Goal: Task Accomplishment & Management: Understand process/instructions

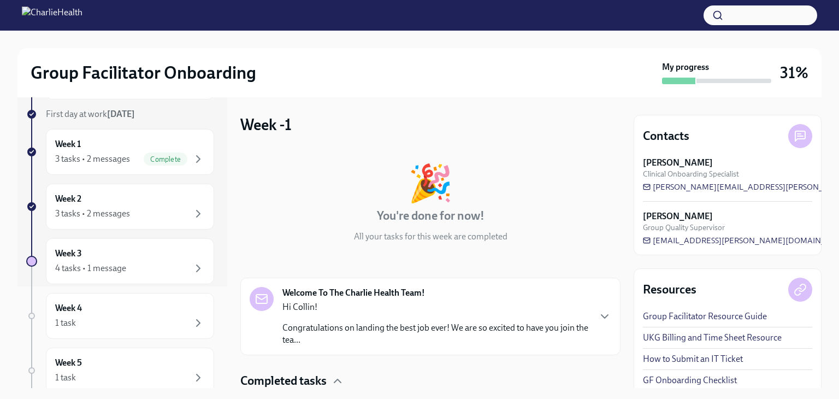
scroll to position [132, 0]
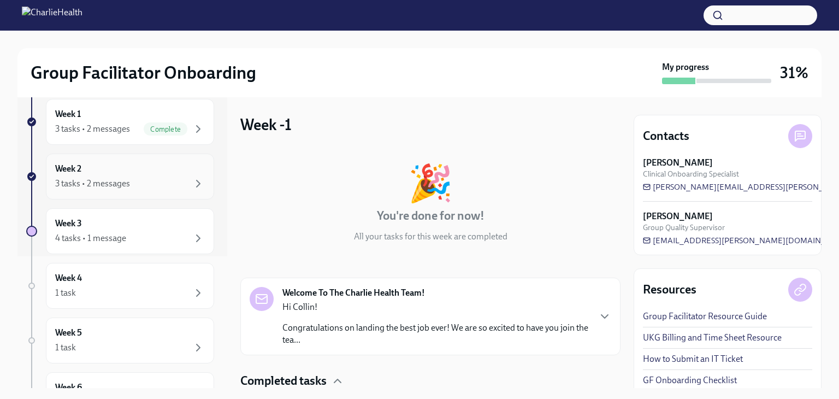
click at [170, 193] on div "Week 2 3 tasks • 2 messages" at bounding box center [130, 177] width 168 height 46
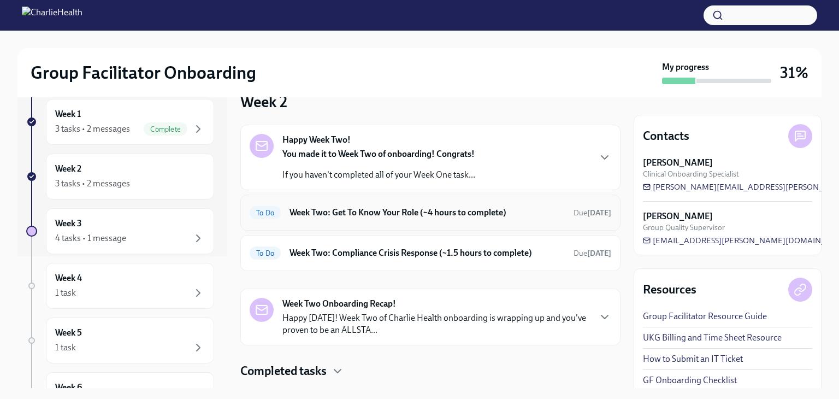
scroll to position [48, 0]
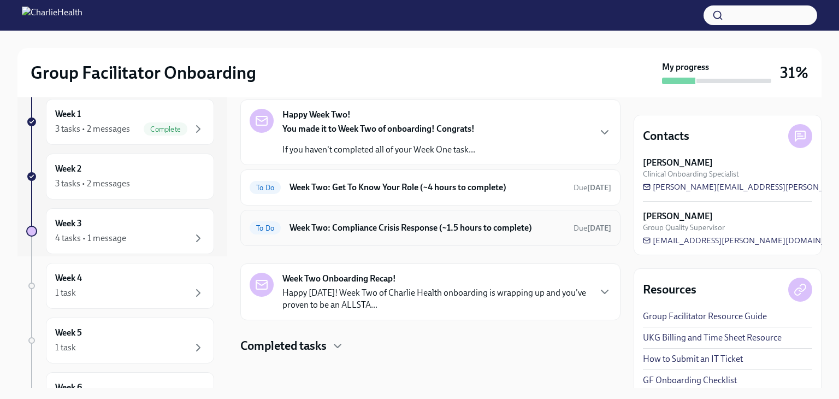
click at [397, 233] on div "To Do Week Two: Compliance Crisis Response (~1.5 hours to complete) Due [DATE]" at bounding box center [431, 227] width 362 height 17
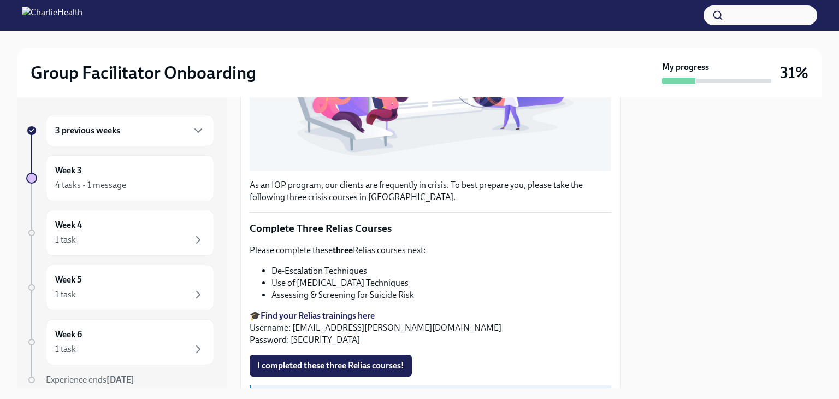
scroll to position [409, 0]
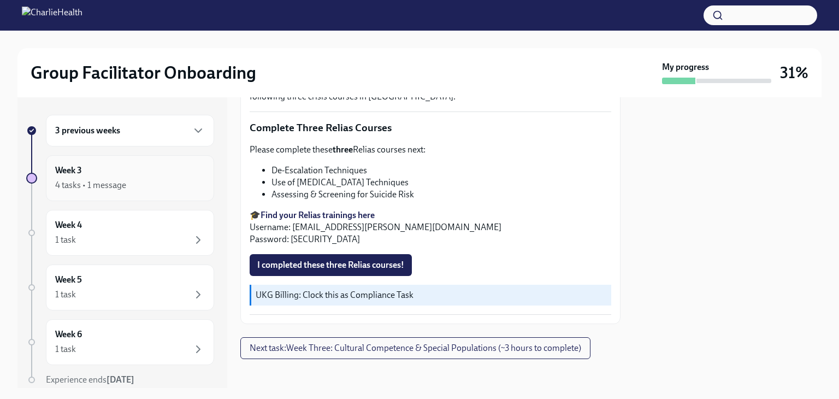
click at [149, 179] on div "4 tasks • 1 message" at bounding box center [130, 185] width 150 height 13
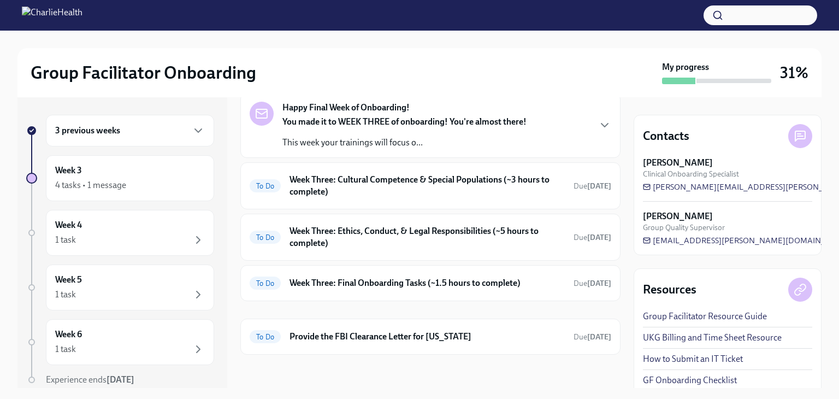
scroll to position [56, 0]
click at [144, 137] on div "3 previous weeks" at bounding box center [130, 130] width 150 height 13
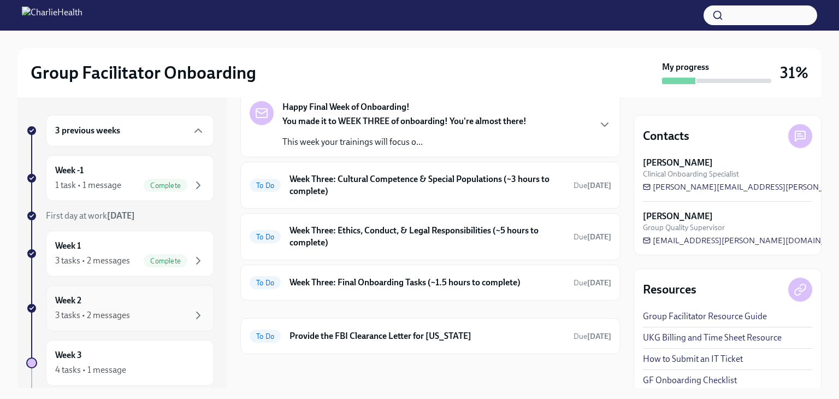
click at [143, 298] on div "Week 2 3 tasks • 2 messages" at bounding box center [130, 307] width 150 height 27
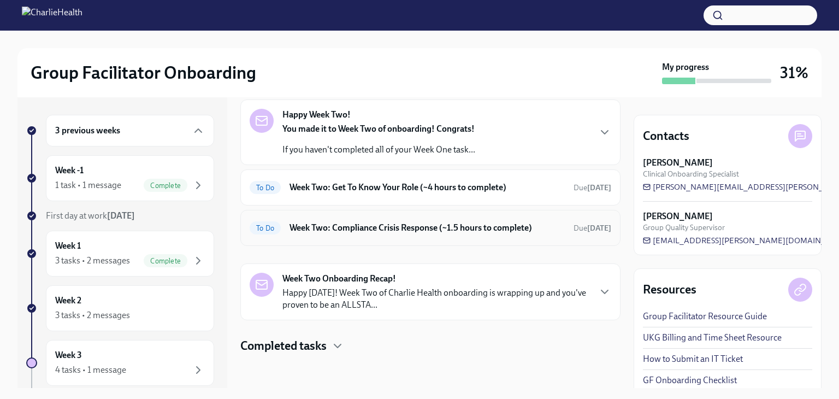
click at [420, 232] on h6 "Week Two: Compliance Crisis Response (~1.5 hours to complete)" at bounding box center [427, 228] width 275 height 12
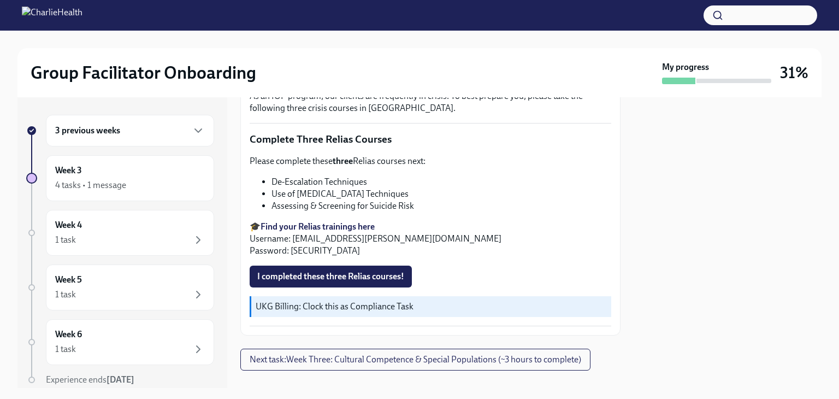
scroll to position [380, 0]
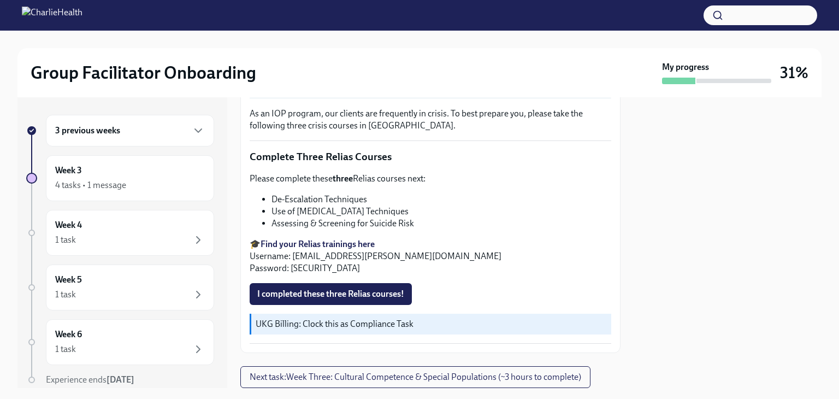
click at [316, 239] on strong "Find your Relias trainings here" at bounding box center [318, 244] width 114 height 10
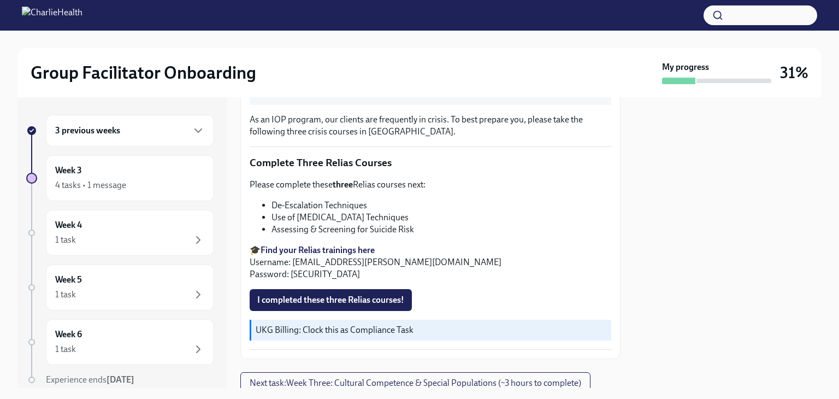
scroll to position [374, 0]
